Goal: Information Seeking & Learning: Learn about a topic

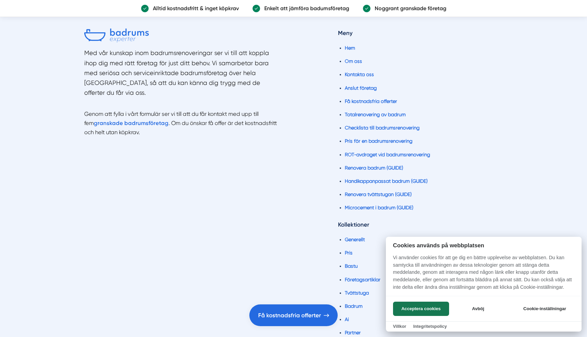
scroll to position [1693, 0]
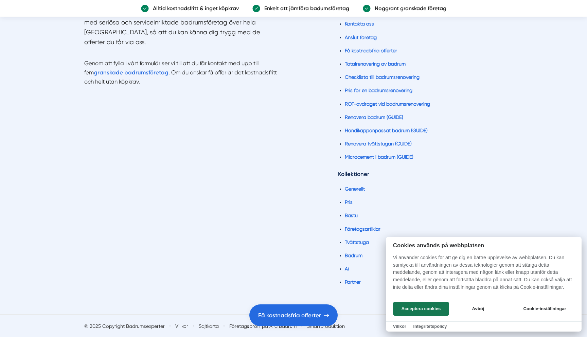
click at [351, 268] on div at bounding box center [293, 168] width 587 height 337
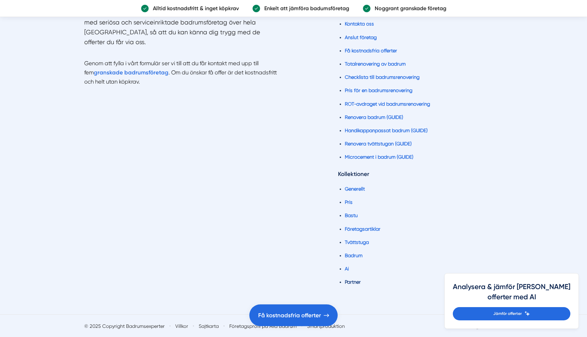
click at [354, 283] on link "Partner" at bounding box center [353, 281] width 16 height 5
click at [346, 268] on link "Ai" at bounding box center [347, 268] width 4 height 5
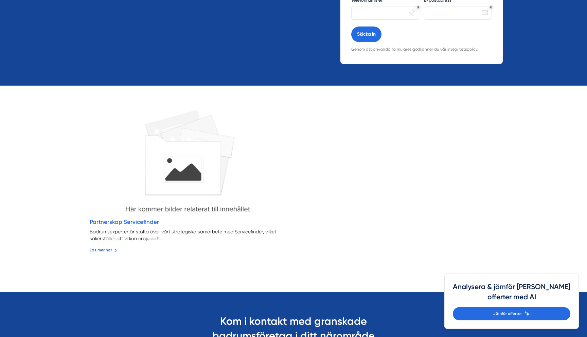
scroll to position [242, 0]
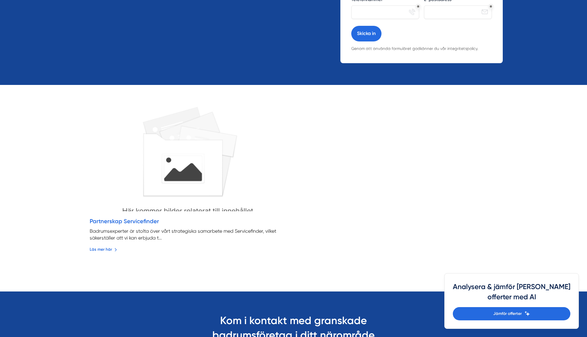
click at [209, 133] on img at bounding box center [187, 153] width 217 height 121
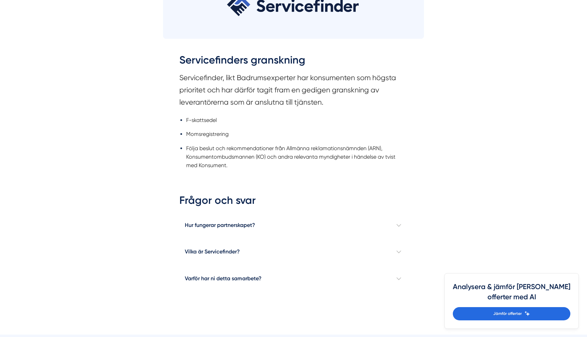
scroll to position [204, 0]
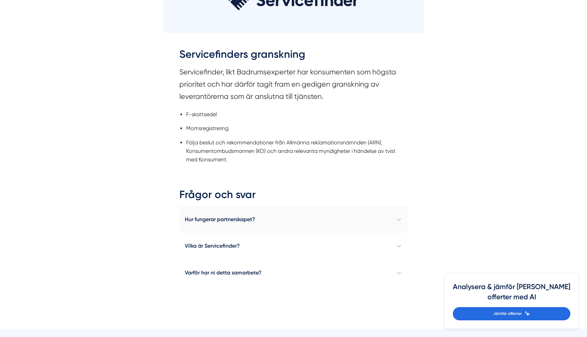
click at [203, 230] on h4 "Hur fungerar partnerskapet?" at bounding box center [293, 219] width 228 height 27
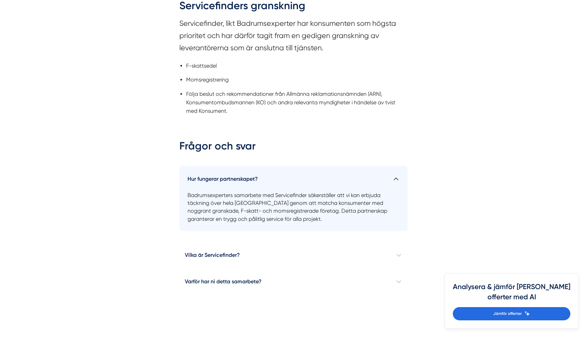
scroll to position [328, 0]
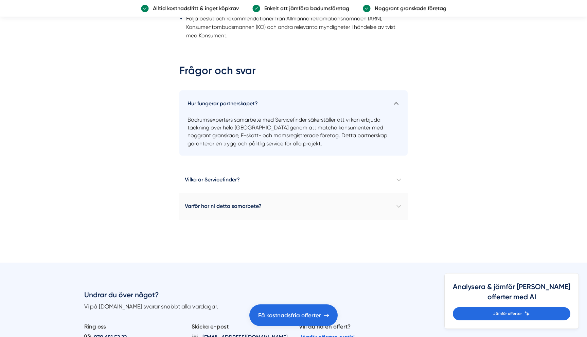
click at [229, 209] on h4 "Varför har ni detta samarbete?" at bounding box center [293, 206] width 228 height 27
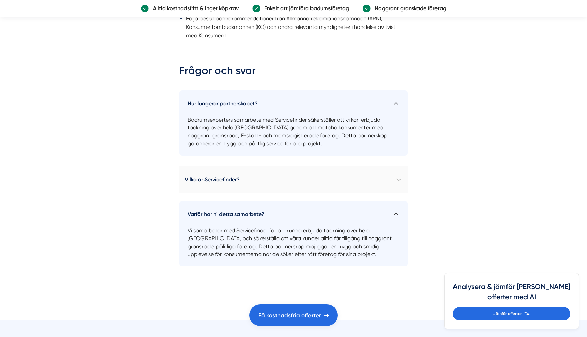
click at [229, 178] on h4 "Vilka är Servicefinder?" at bounding box center [293, 180] width 228 height 27
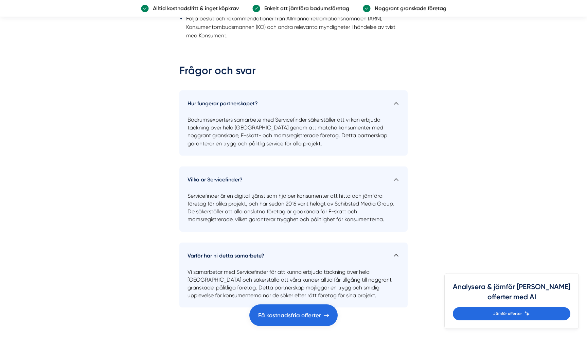
scroll to position [0, 0]
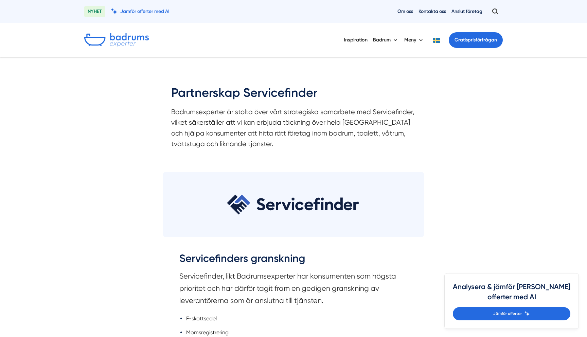
click at [146, 148] on div "Partnerskap Servicefinder Badrumsexperter är stolta över vårt strategiska samar…" at bounding box center [293, 110] width 587 height 107
